Goal: Task Accomplishment & Management: Manage account settings

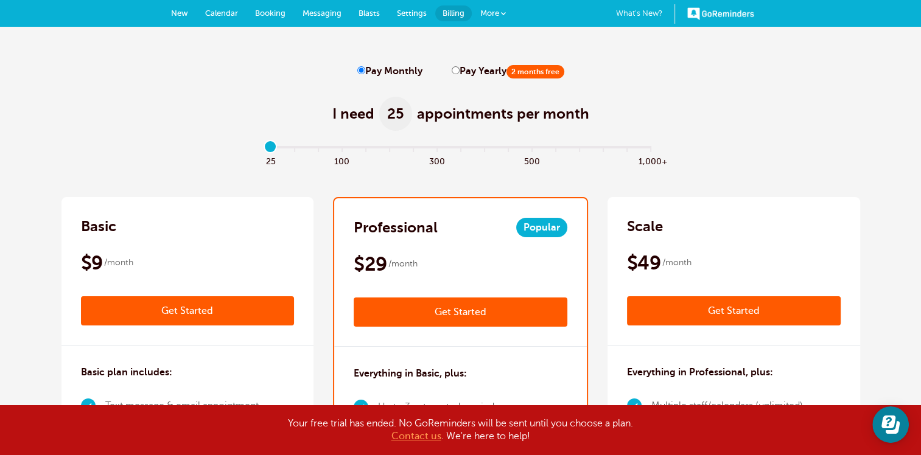
click at [346, 161] on span "100" at bounding box center [342, 160] width 24 height 14
type input "3"
click at [206, 309] on link "Get Started" at bounding box center [188, 310] width 214 height 29
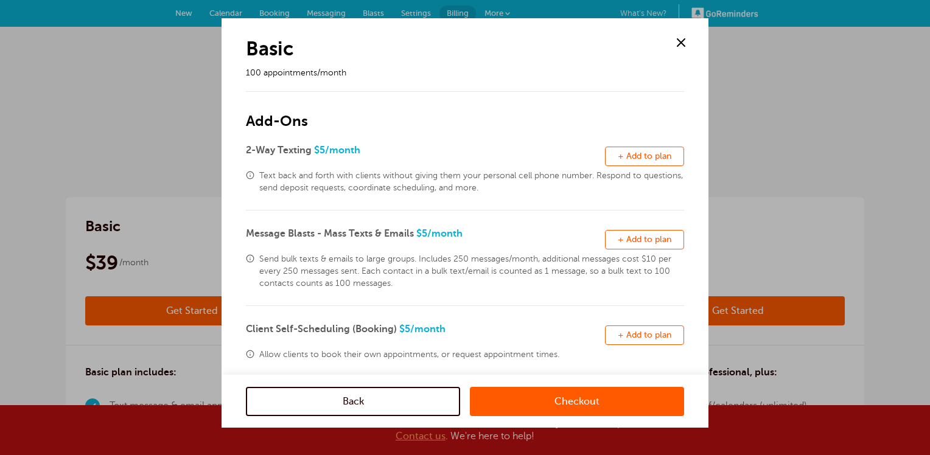
click at [681, 40] on span at bounding box center [681, 42] width 18 height 18
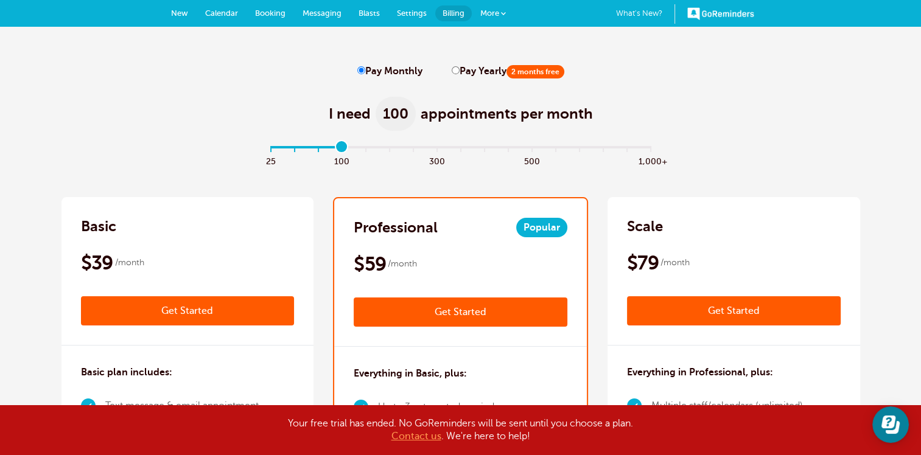
click at [368, 12] on span "Blasts" at bounding box center [369, 13] width 21 height 9
